Goal: Transaction & Acquisition: Purchase product/service

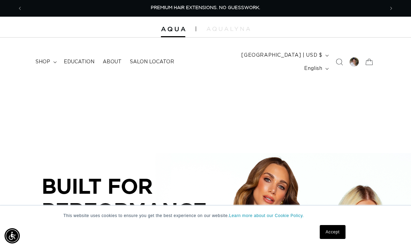
click at [374, 57] on icon at bounding box center [368, 61] width 15 height 15
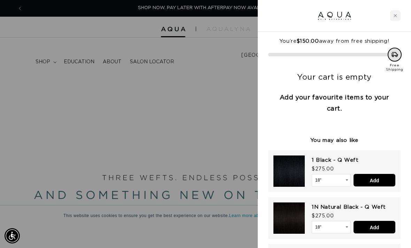
click at [396, 13] on div "Close cart" at bounding box center [395, 15] width 10 height 10
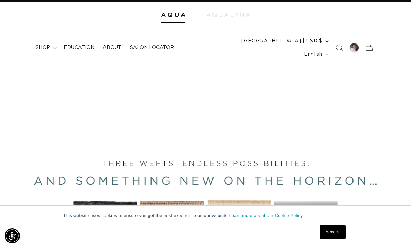
scroll to position [15, 0]
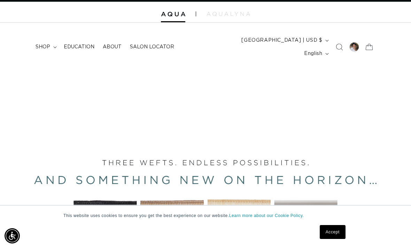
click at [46, 44] on span "shop" at bounding box center [43, 47] width 15 height 6
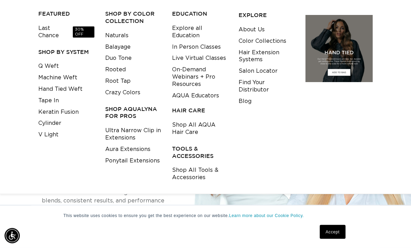
scroll to position [88, 0]
click at [47, 61] on link "Q Weft" at bounding box center [48, 66] width 21 height 11
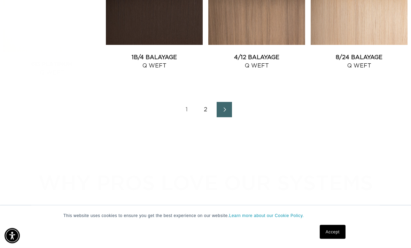
scroll to position [870, 0]
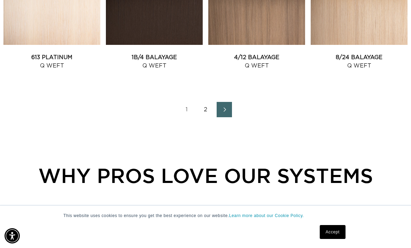
click at [223, 102] on link "Next page" at bounding box center [224, 109] width 15 height 15
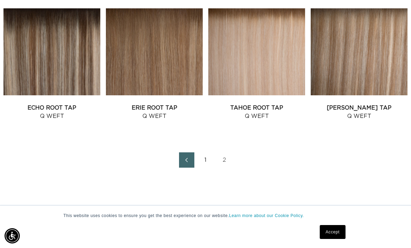
scroll to position [0, 723]
click at [269, 104] on link "Tahoe Root Tap Q Weft" at bounding box center [256, 112] width 97 height 17
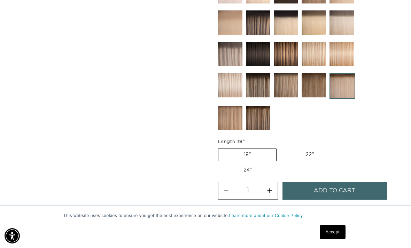
scroll to position [344, 0]
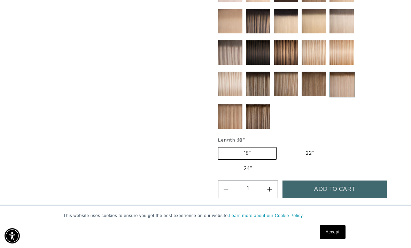
click at [316, 148] on label "22" Variant sold out or unavailable" at bounding box center [309, 154] width 59 height 12
click at [280, 146] on input "22" Variant sold out or unavailable" at bounding box center [280, 146] width 0 height 0
radio input "true"
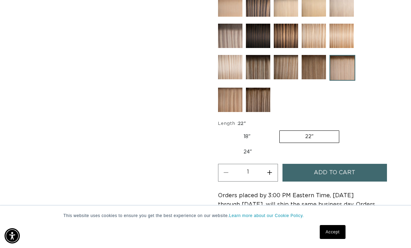
click at [272, 164] on button "Increase quantity for Tahoe Root Tap - Q Weft" at bounding box center [270, 173] width 16 height 18
type input "2"
click at [365, 164] on button "Add to cart" at bounding box center [334, 173] width 104 height 18
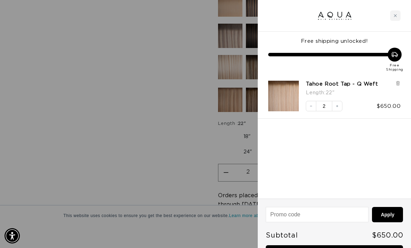
scroll to position [0, 361]
